Goal: Check status: Check status

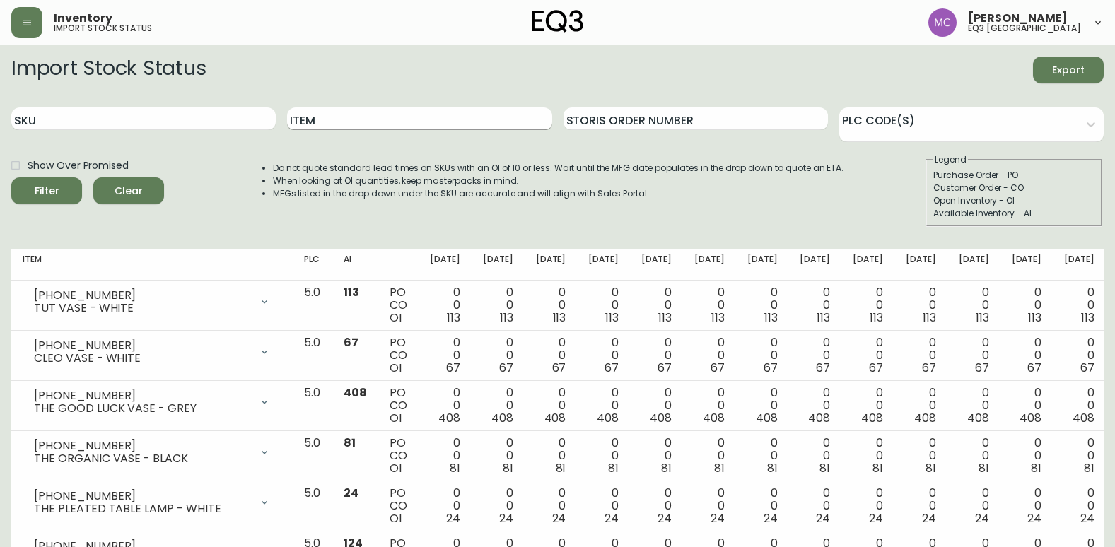
click at [373, 118] on input "Item" at bounding box center [419, 118] width 264 height 23
type input "place"
click at [11, 177] on button "Filter" at bounding box center [46, 190] width 71 height 27
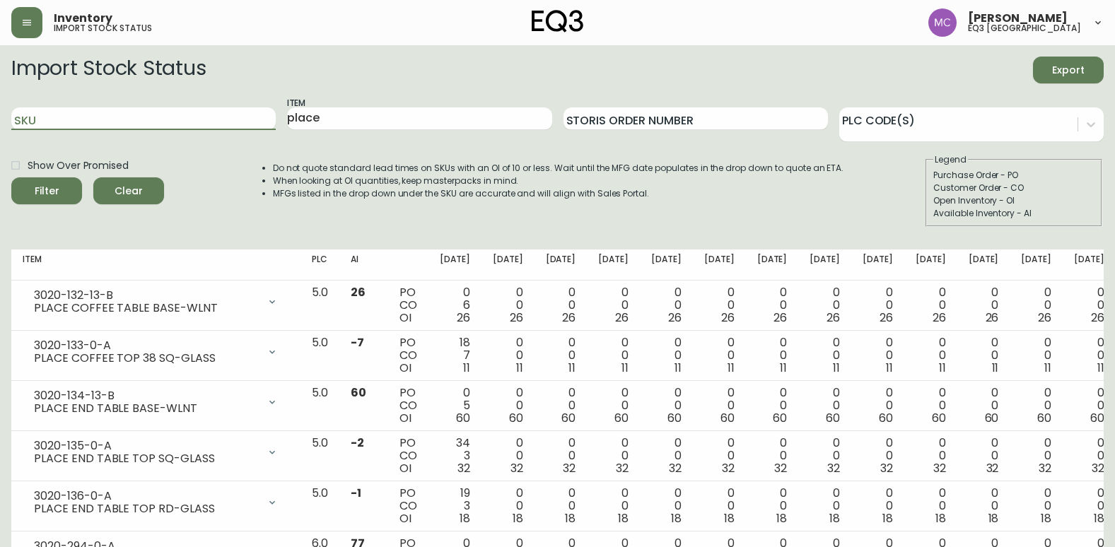
drag, startPoint x: 155, startPoint y: 112, endPoint x: 0, endPoint y: 141, distance: 157.6
drag, startPoint x: 366, startPoint y: 116, endPoint x: 217, endPoint y: 127, distance: 148.9
click at [217, 127] on div "SKU Item place Storis Order Number PLC Code(s)" at bounding box center [557, 119] width 1093 height 46
click at [54, 117] on input "SKU" at bounding box center [143, 118] width 264 height 23
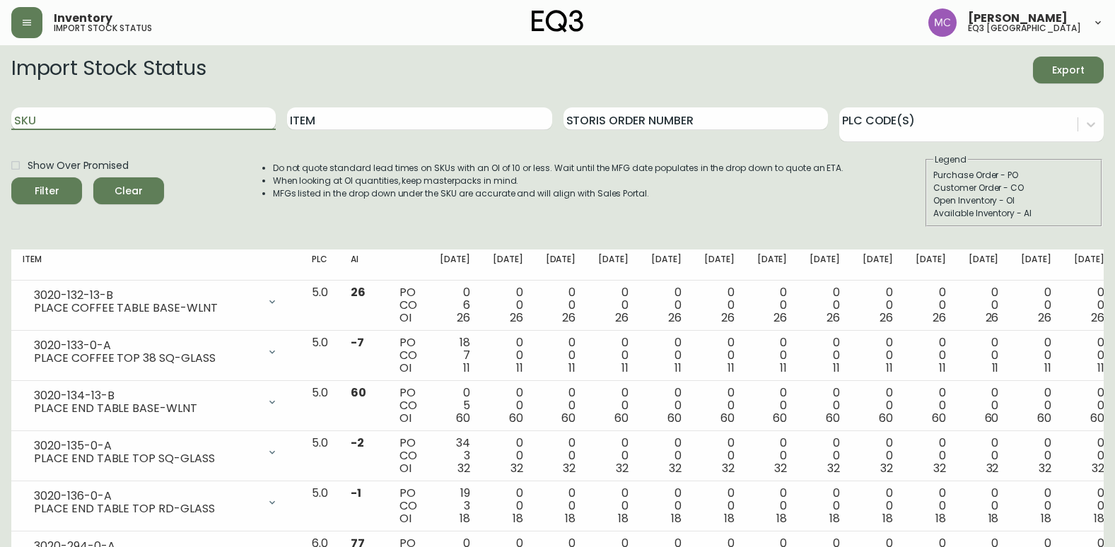
paste input "[PHONE_NUMBER]"
type input "[PHONE_NUMBER]"
click at [11, 177] on button "Filter" at bounding box center [46, 190] width 71 height 27
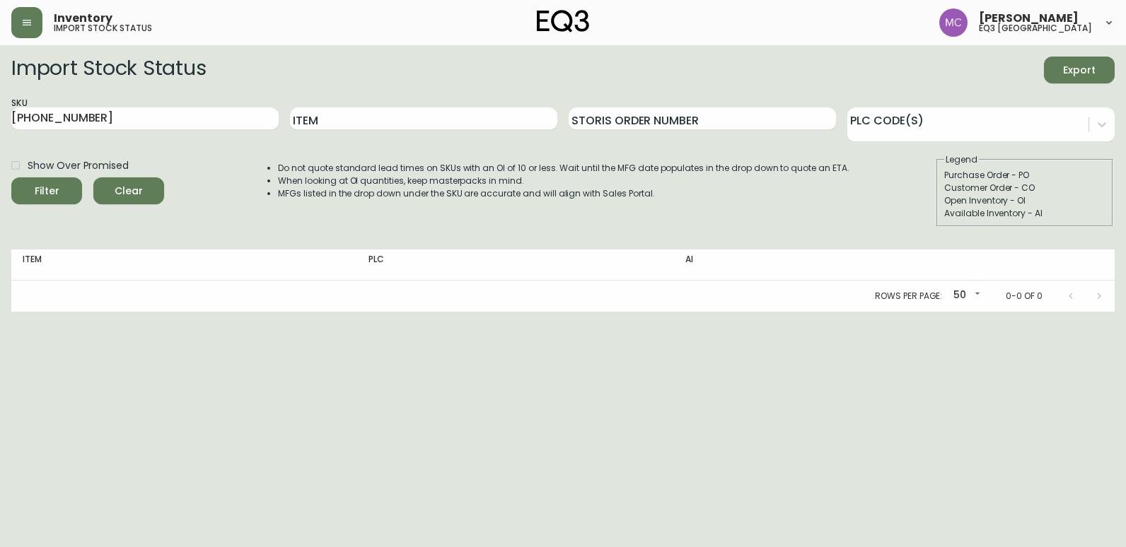
click at [30, 312] on html "Inventory import stock status [PERSON_NAME] eq3 [GEOGRAPHIC_DATA] Import Stock …" at bounding box center [563, 156] width 1126 height 312
click at [43, 312] on html "Inventory import stock status [PERSON_NAME] eq3 [GEOGRAPHIC_DATA] Import Stock …" at bounding box center [563, 156] width 1126 height 312
click at [156, 98] on div "SKU [PHONE_NUMBER]" at bounding box center [144, 119] width 267 height 46
drag, startPoint x: 153, startPoint y: 111, endPoint x: -3, endPoint y: 112, distance: 155.6
click at [0, 112] on html "Inventory import stock status [PERSON_NAME] eq3 [GEOGRAPHIC_DATA] Import Stock …" at bounding box center [563, 156] width 1126 height 312
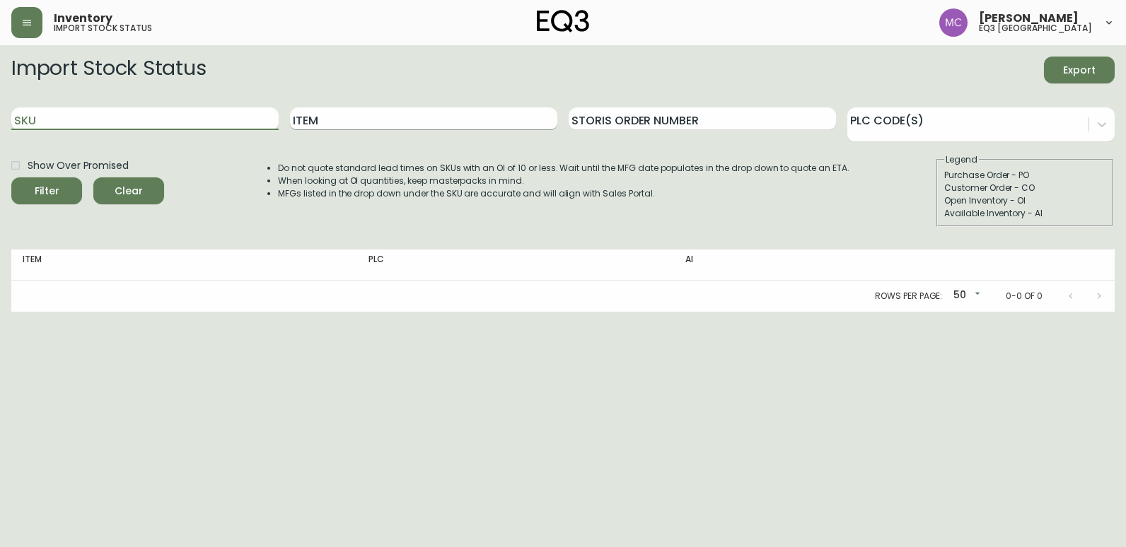
click at [325, 111] on input "Item" at bounding box center [423, 118] width 267 height 23
type input "MOON"
click at [11, 177] on button "Filter" at bounding box center [46, 190] width 71 height 27
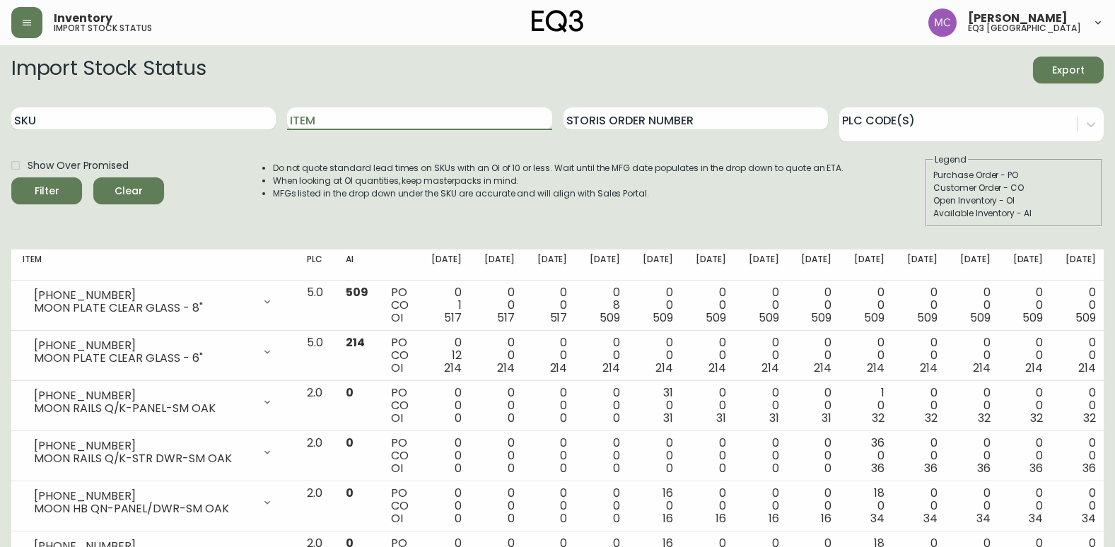
drag, startPoint x: 334, startPoint y: 127, endPoint x: 276, endPoint y: 128, distance: 58.0
click at [279, 128] on div "SKU Item Storis Order Number PLC Code(s)" at bounding box center [557, 119] width 1093 height 46
type input "DUPLEX"
click at [11, 177] on button "Filter" at bounding box center [46, 190] width 71 height 27
